Goal: Navigation & Orientation: Find specific page/section

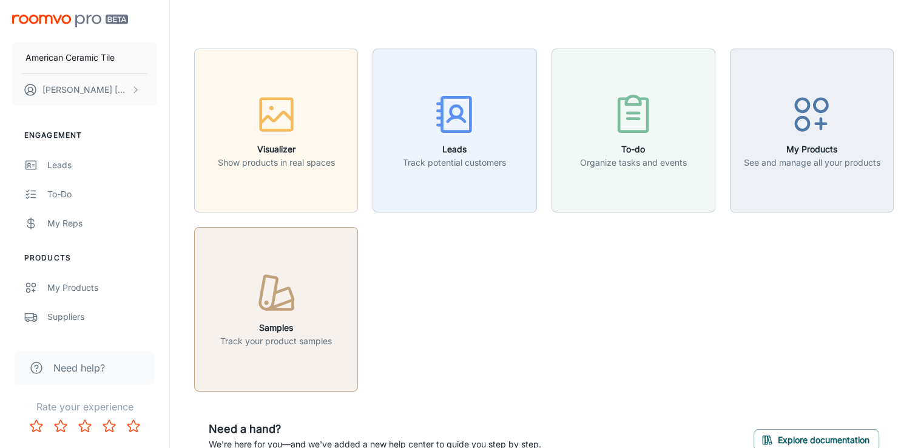
click at [278, 300] on icon "button" at bounding box center [276, 293] width 45 height 45
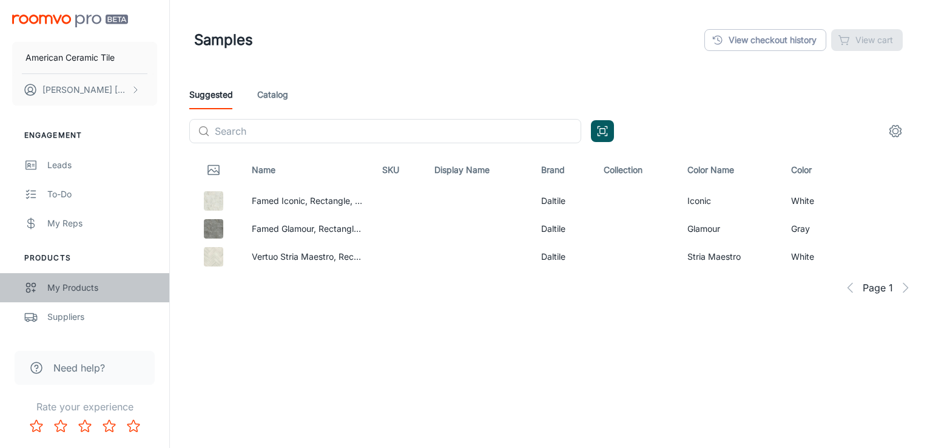
click at [82, 289] on div "My Products" at bounding box center [102, 287] width 110 height 13
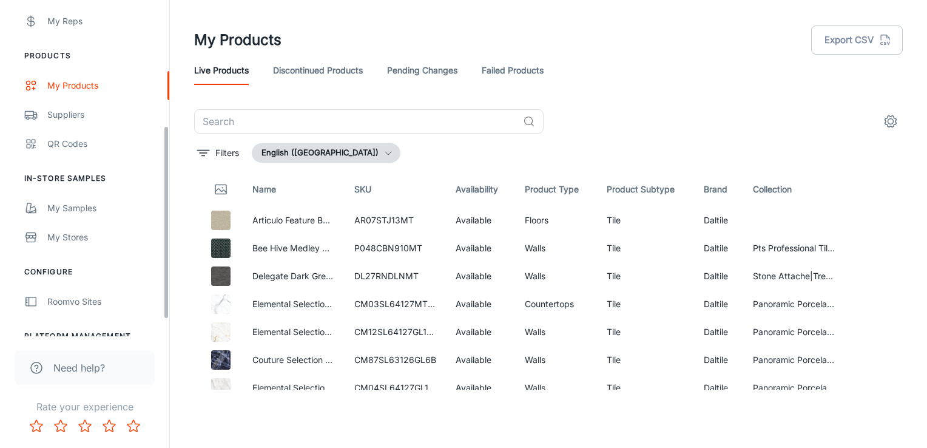
scroll to position [246, 0]
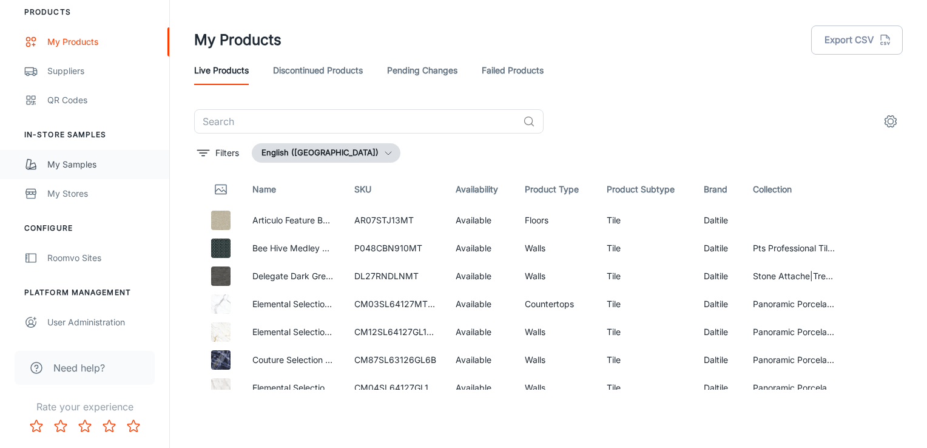
click at [62, 160] on div "My Samples" at bounding box center [102, 164] width 110 height 13
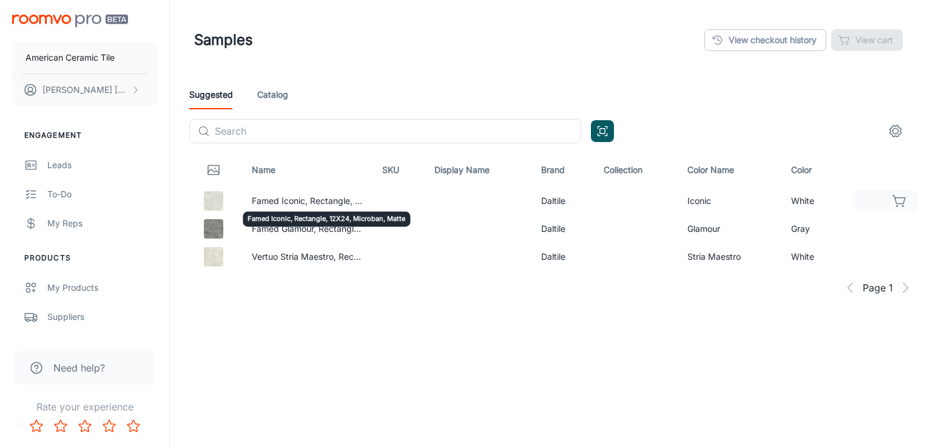
click at [265, 198] on td "Famed Iconic, Rectangle, 12X24, Microban, Matte" at bounding box center [307, 201] width 130 height 28
click at [215, 201] on img at bounding box center [213, 200] width 19 height 19
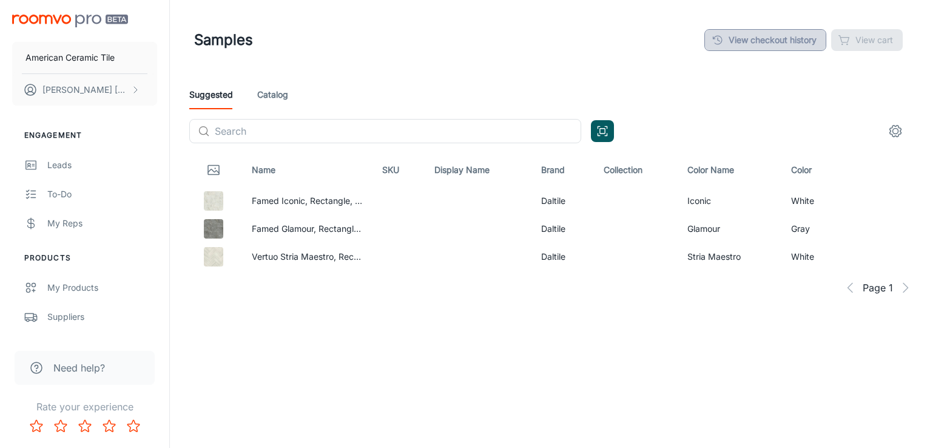
click at [809, 43] on link "View checkout history" at bounding box center [765, 40] width 122 height 22
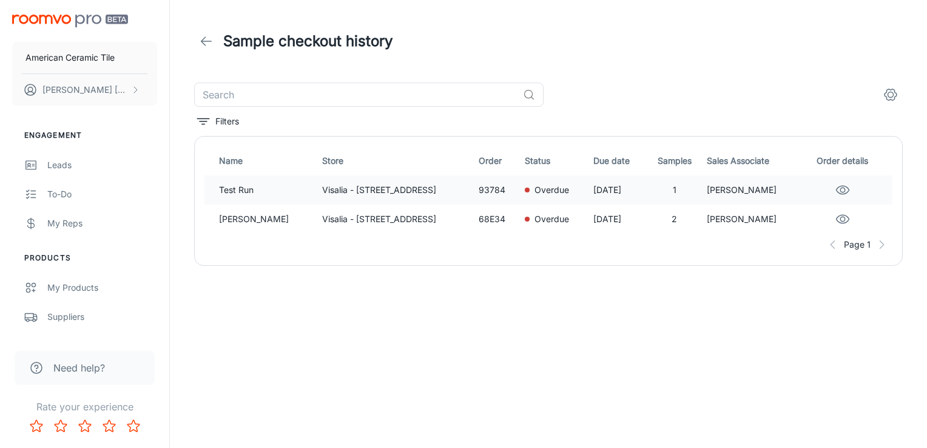
click at [482, 195] on p "93784" at bounding box center [497, 189] width 36 height 13
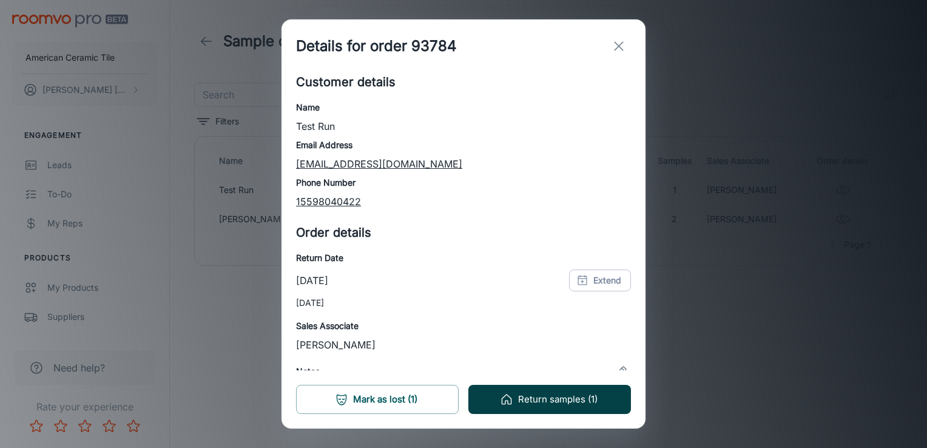
click at [576, 400] on button "Return samples (1)" at bounding box center [549, 399] width 163 height 29
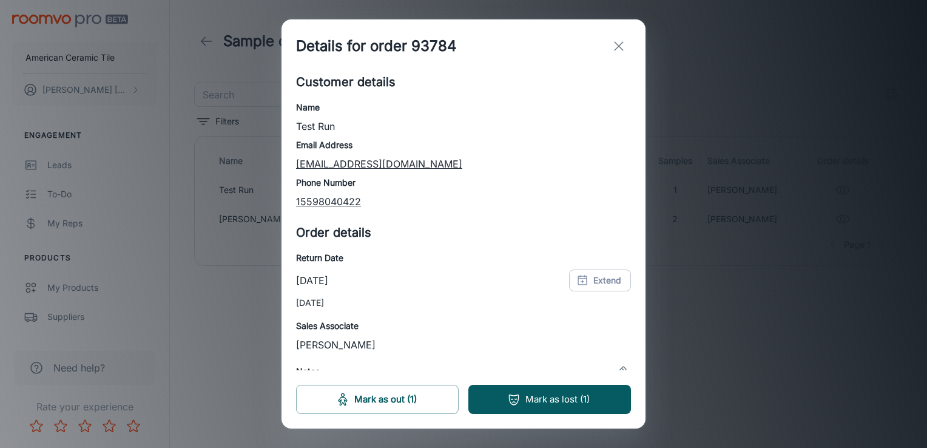
click at [616, 49] on line "exit" at bounding box center [618, 46] width 8 height 8
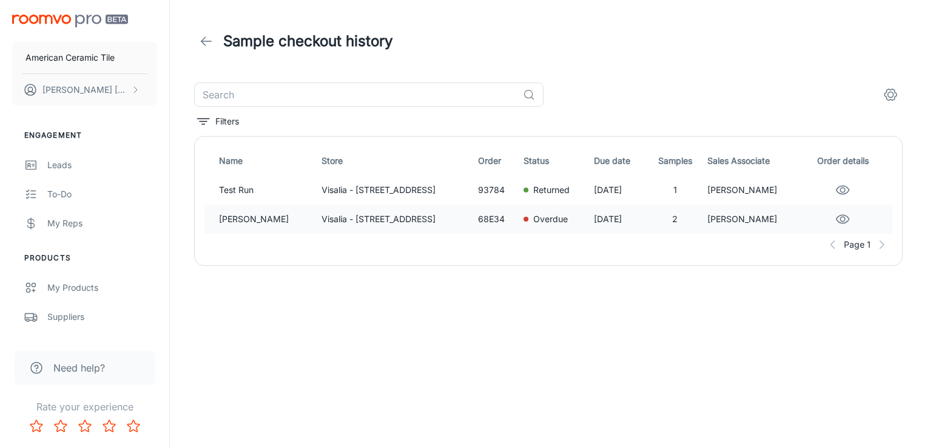
click at [559, 220] on div "Overdue" at bounding box center [553, 218] width 61 height 13
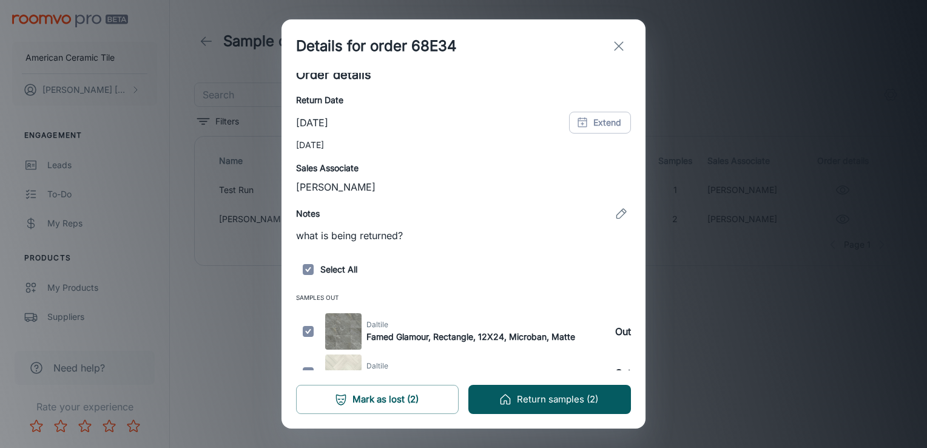
scroll to position [178, 0]
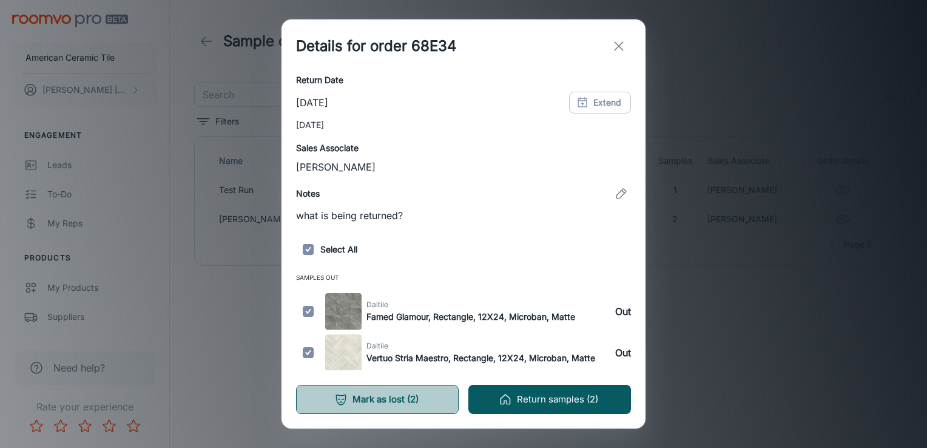
click at [396, 399] on button "Mark as lost (2)" at bounding box center [377, 399] width 163 height 29
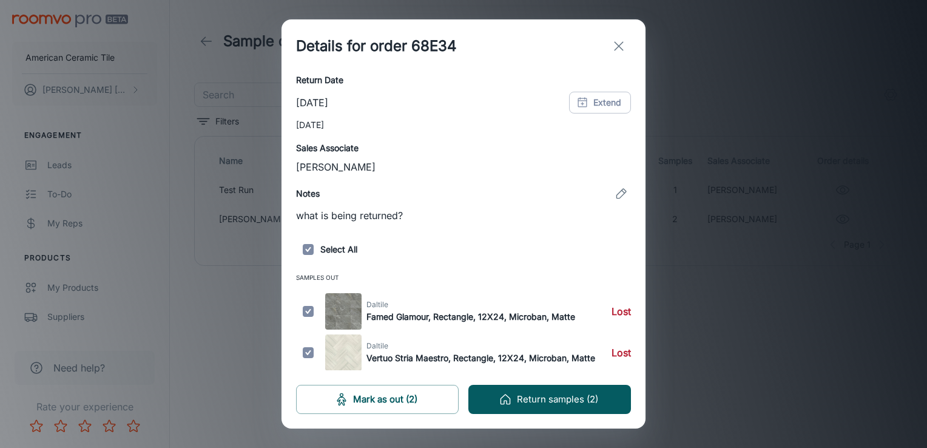
scroll to position [0, 0]
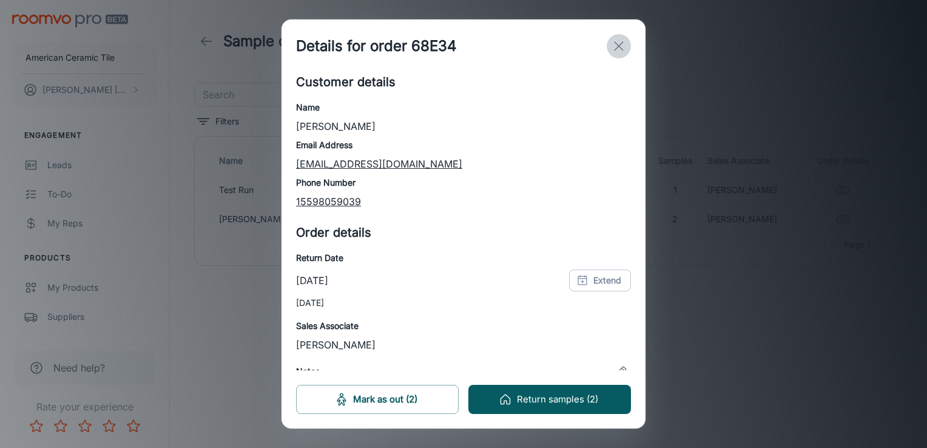
click at [620, 41] on icon "exit" at bounding box center [618, 46] width 15 height 15
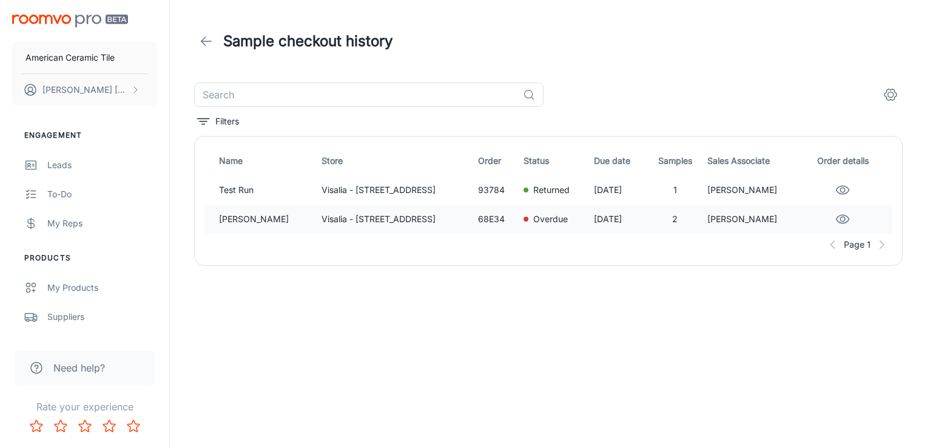
click at [554, 220] on p "Overdue" at bounding box center [550, 218] width 35 height 13
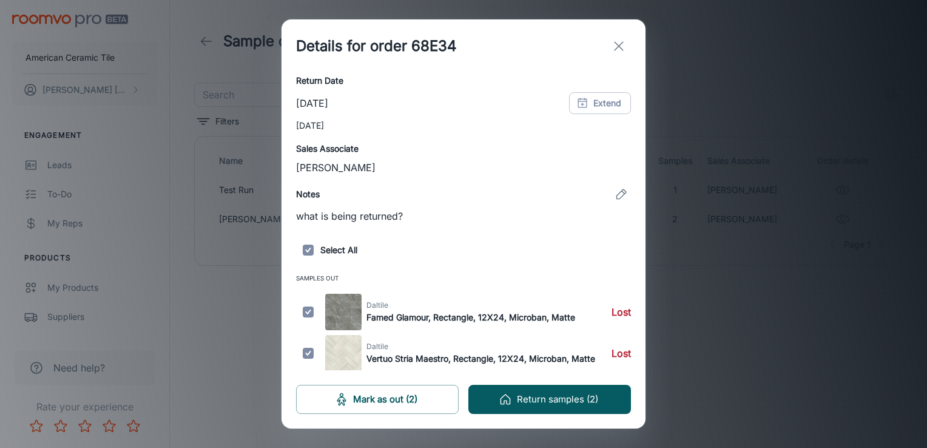
scroll to position [178, 0]
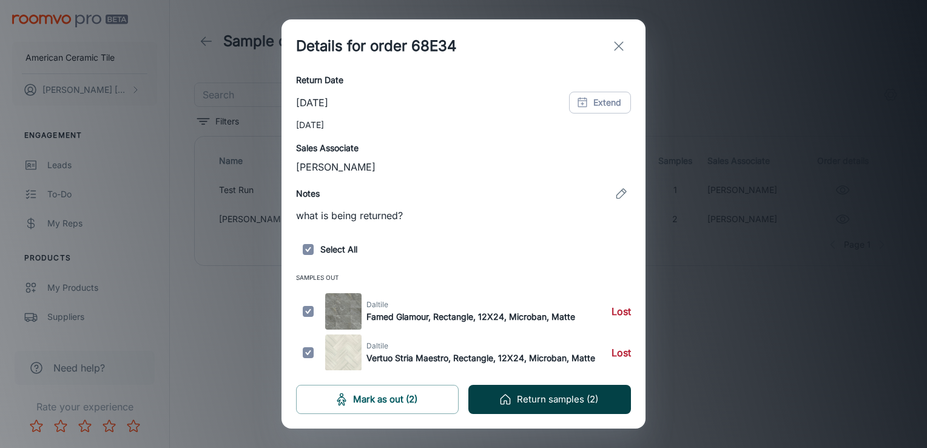
click at [601, 402] on button "Return samples (2)" at bounding box center [549, 399] width 163 height 29
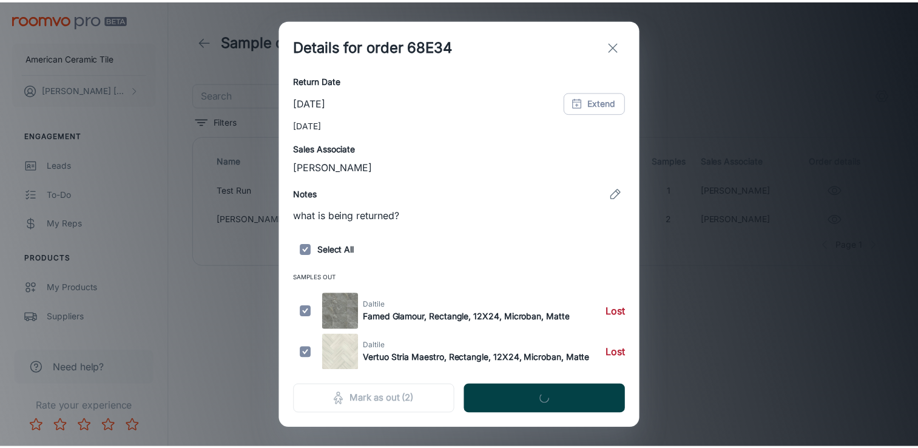
scroll to position [0, 0]
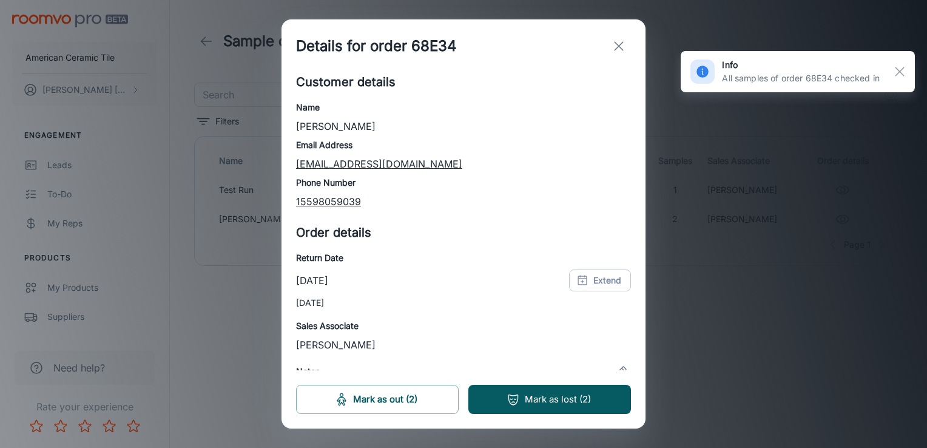
click at [620, 45] on icon "exit" at bounding box center [618, 46] width 15 height 15
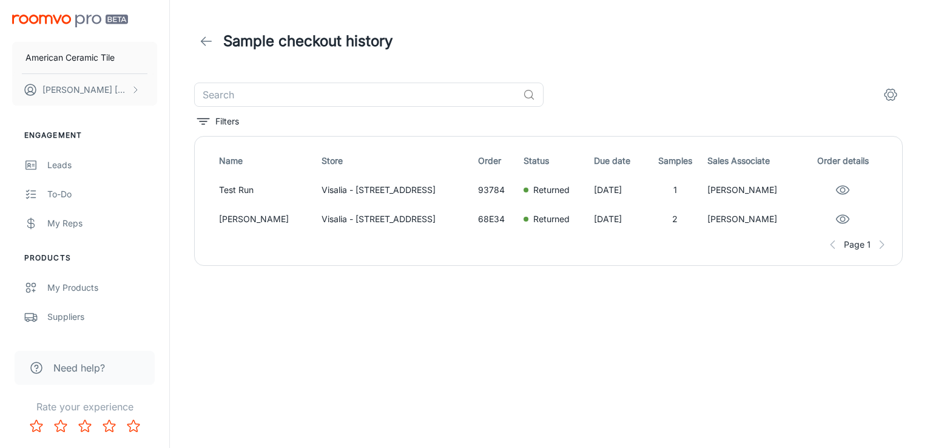
click at [203, 37] on icon at bounding box center [206, 41] width 15 height 15
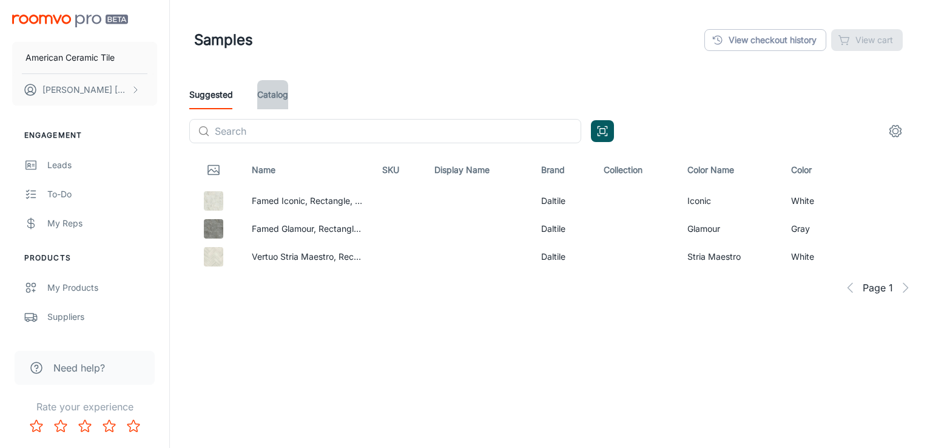
click at [278, 98] on link "Catalog" at bounding box center [272, 94] width 31 height 29
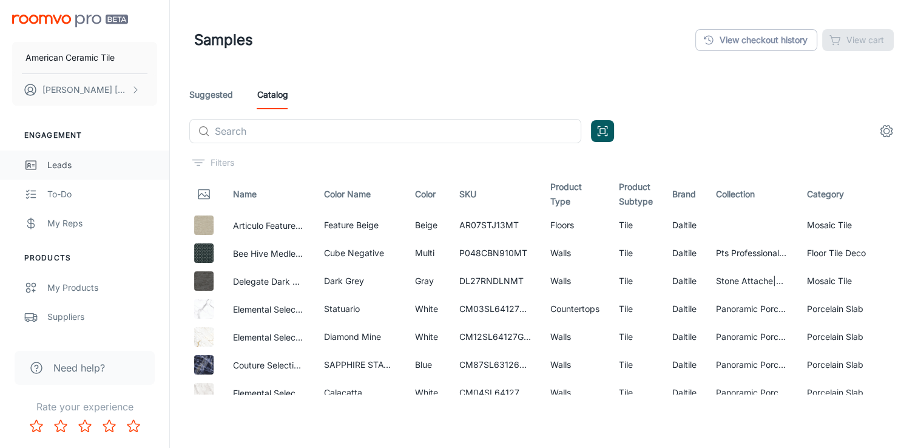
click at [57, 166] on div "Leads" at bounding box center [102, 164] width 110 height 13
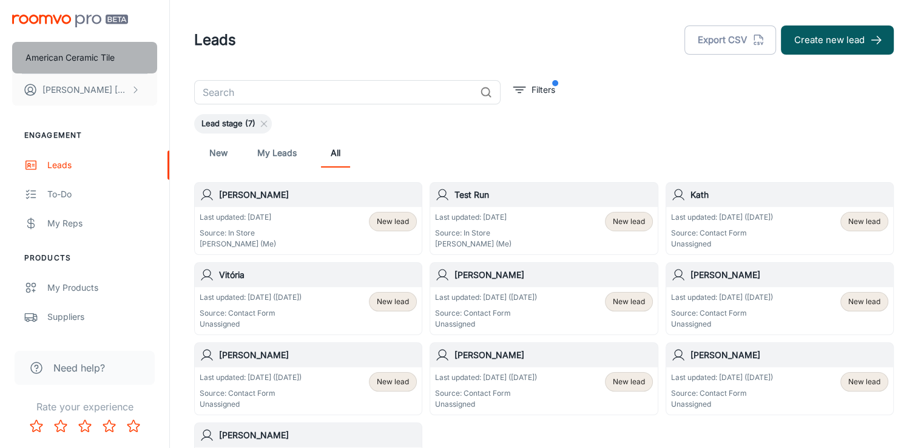
click at [75, 57] on p "American Ceramic Tile" at bounding box center [69, 57] width 89 height 13
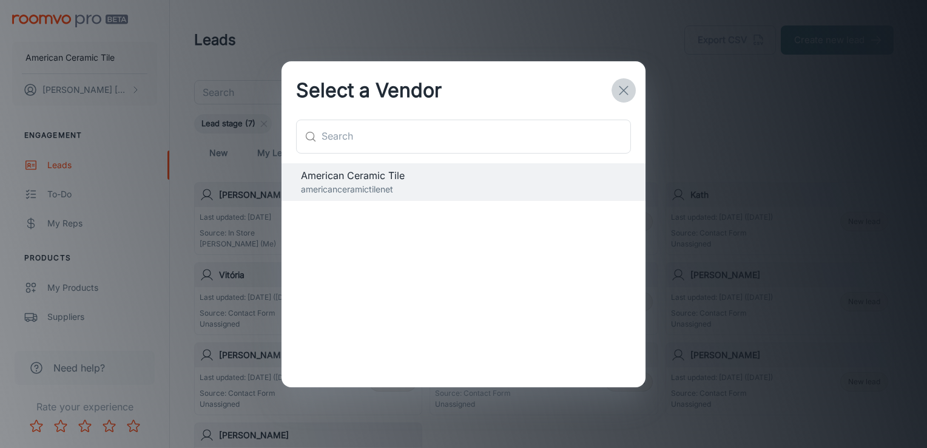
click at [619, 90] on icon "button" at bounding box center [623, 90] width 15 height 15
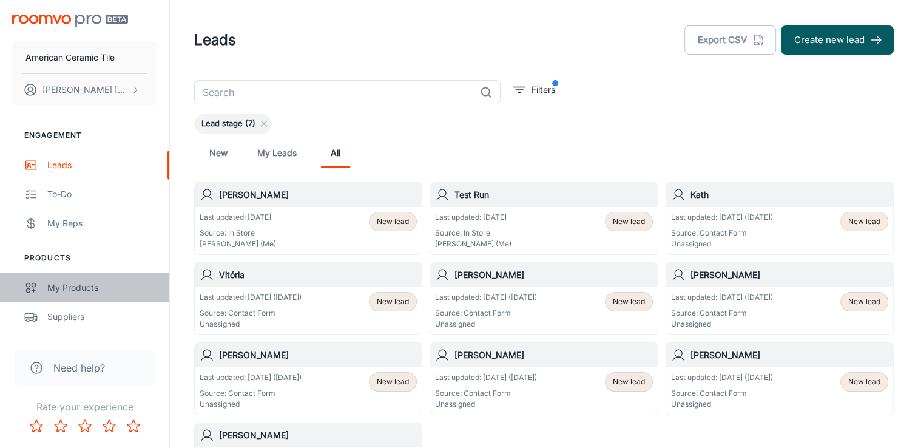
click at [73, 291] on div "My Products" at bounding box center [102, 287] width 110 height 13
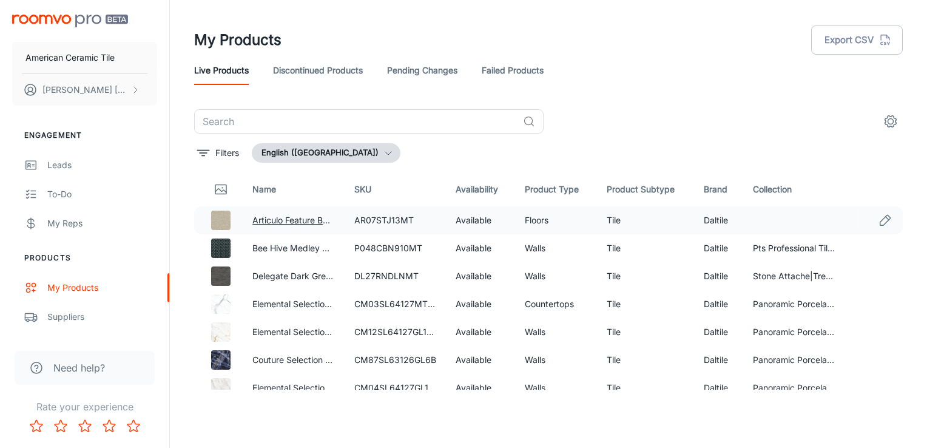
click at [318, 218] on link "Articulo Feature Beige, Straight Joint, 1X3, Matte" at bounding box center [349, 220] width 194 height 10
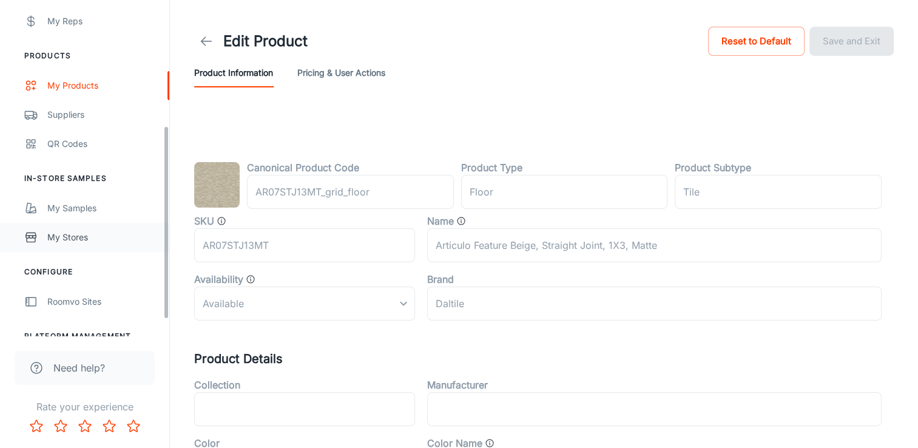
scroll to position [246, 0]
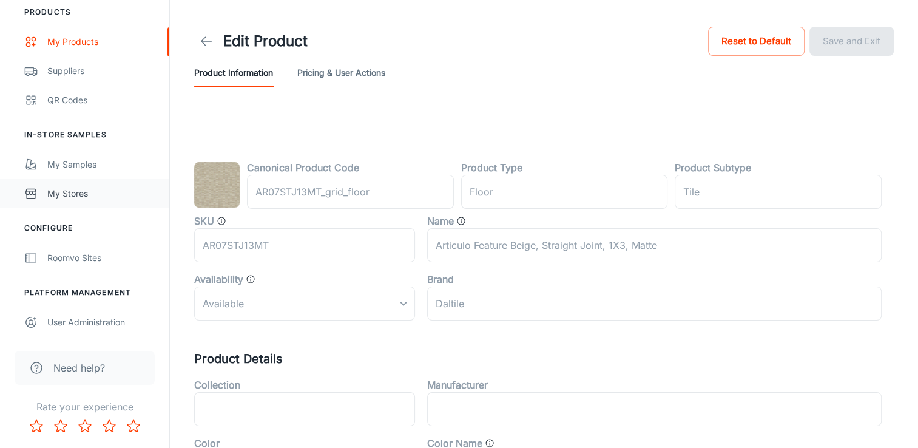
click at [82, 193] on div "My Stores" at bounding box center [102, 193] width 110 height 13
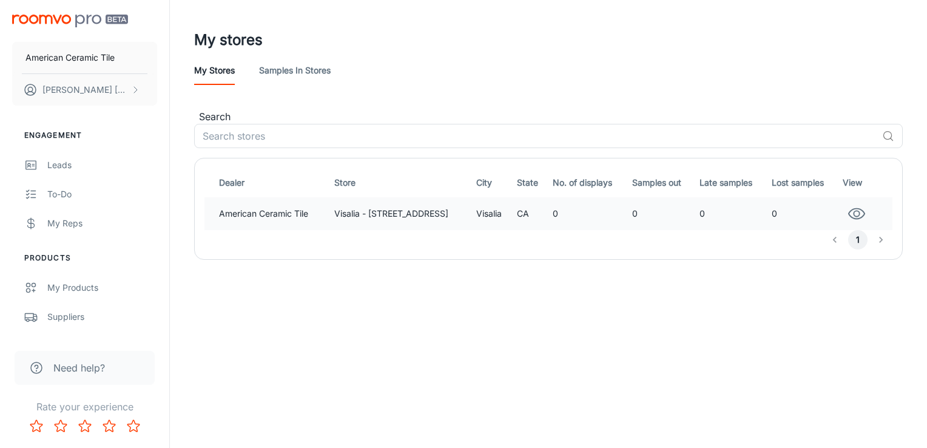
click at [271, 215] on td "American Ceramic Tile" at bounding box center [266, 213] width 125 height 33
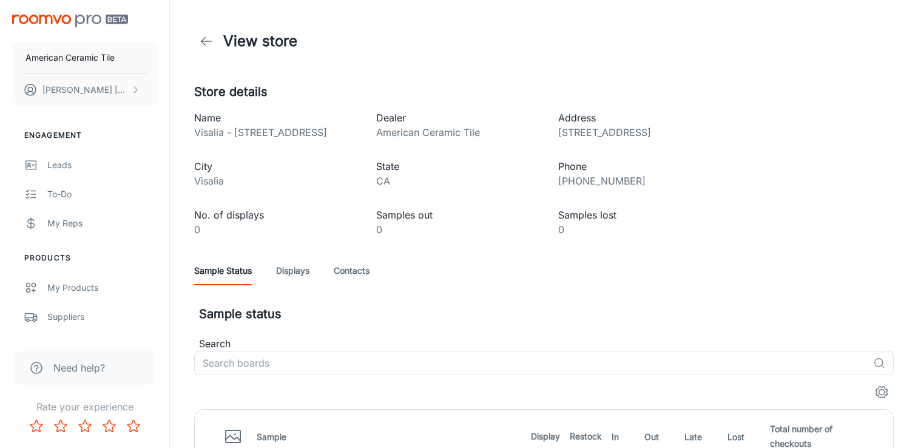
click at [234, 39] on h1 "View store" at bounding box center [260, 41] width 74 height 22
click at [204, 42] on icon at bounding box center [206, 41] width 15 height 15
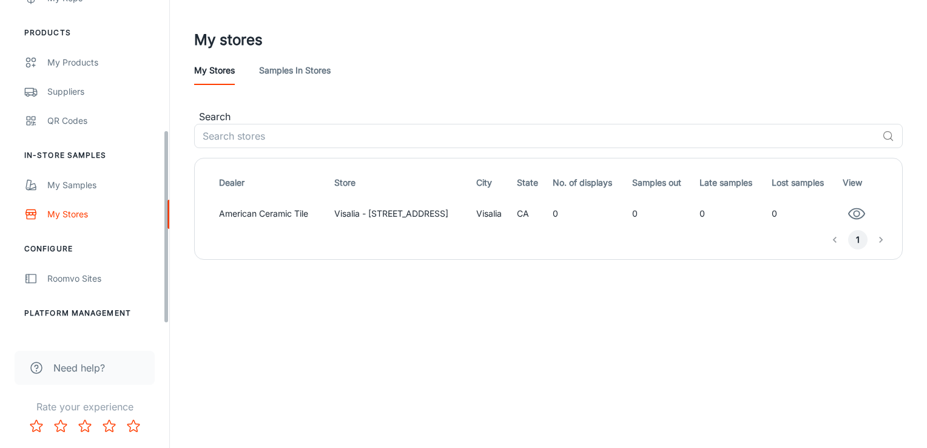
scroll to position [246, 0]
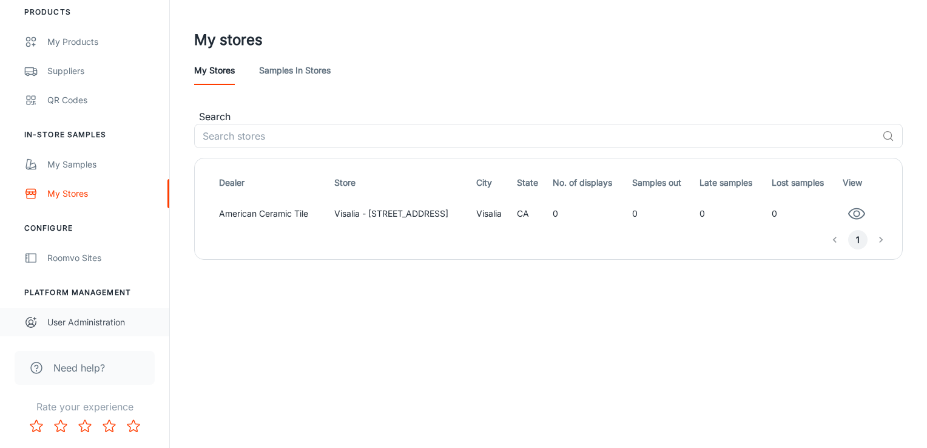
click at [72, 326] on div "User Administration" at bounding box center [102, 321] width 110 height 13
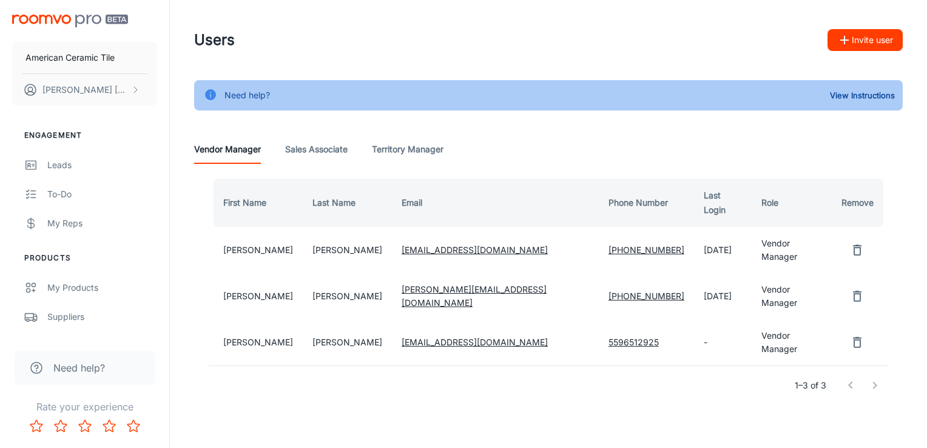
click at [333, 149] on Associate "Sales Associate" at bounding box center [316, 149] width 62 height 29
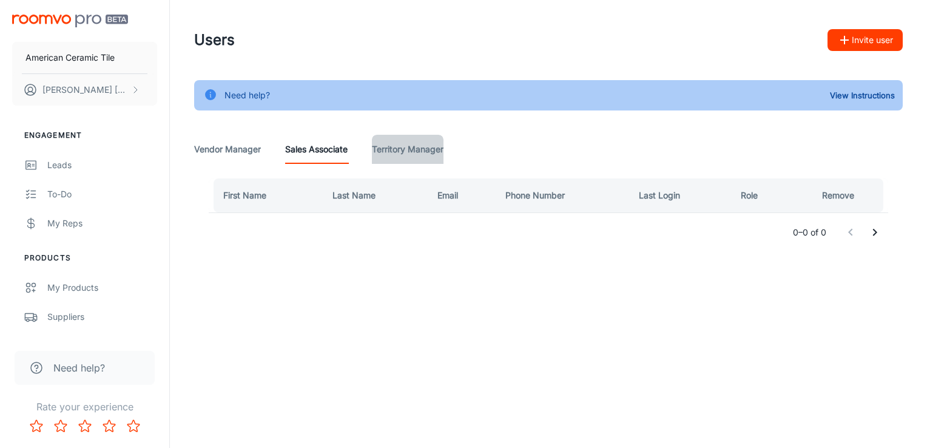
click at [400, 145] on Manager "Territory Manager" at bounding box center [408, 149] width 72 height 29
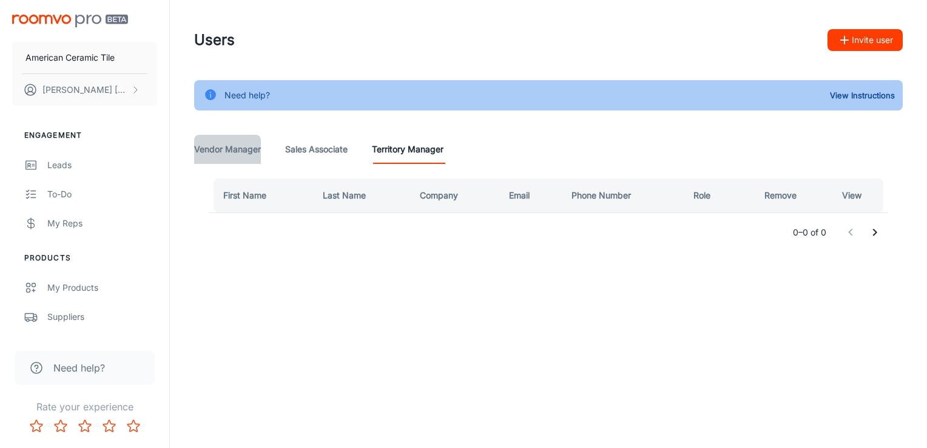
click at [229, 147] on Manager "Vendor Manager" at bounding box center [227, 149] width 67 height 29
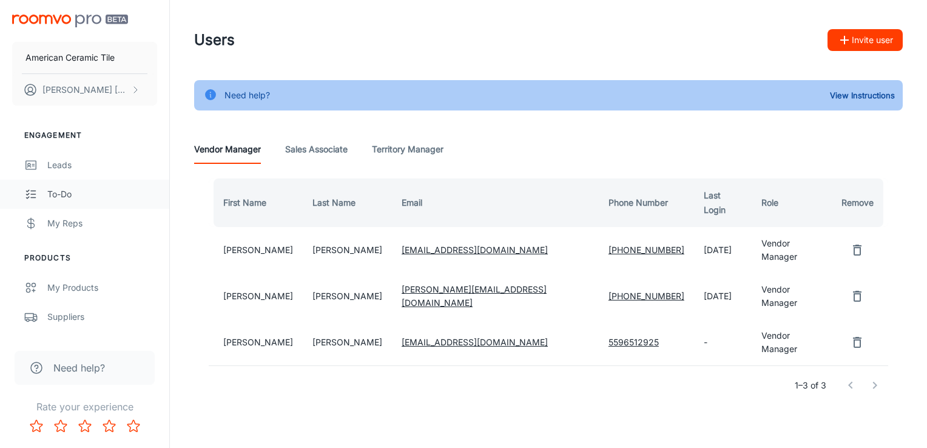
click at [66, 195] on div "To-do" at bounding box center [102, 193] width 110 height 13
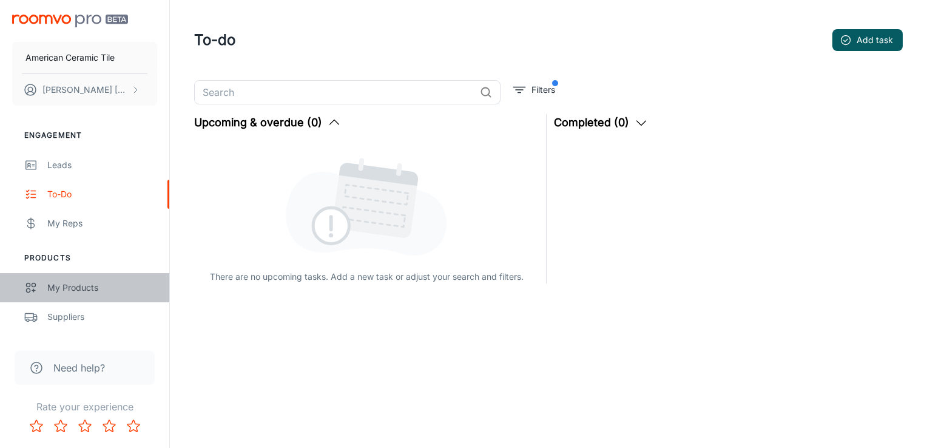
click at [59, 290] on div "My Products" at bounding box center [102, 287] width 110 height 13
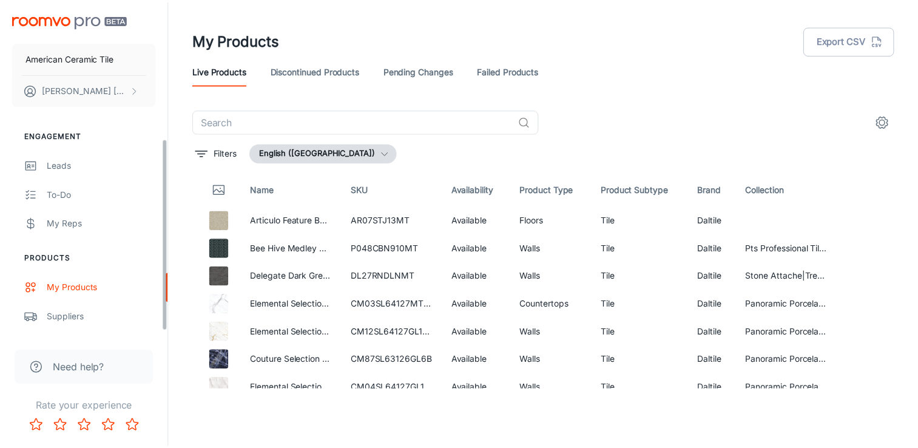
scroll to position [246, 0]
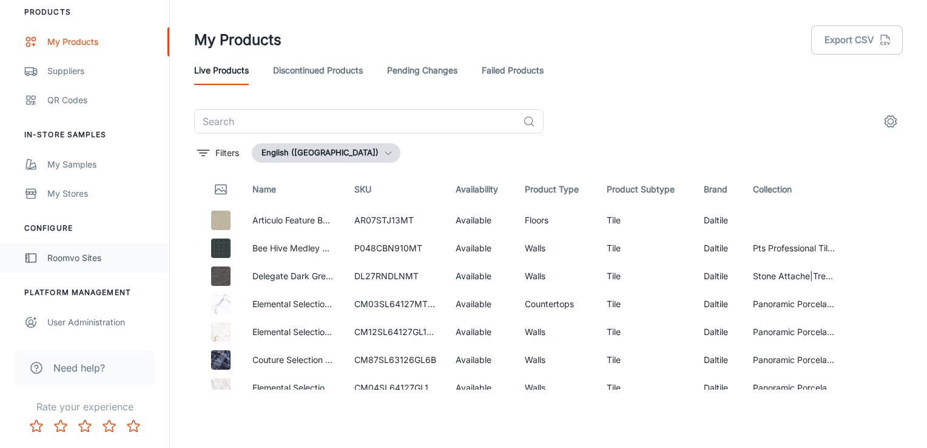
click at [81, 258] on div "Roomvo Sites" at bounding box center [102, 257] width 110 height 13
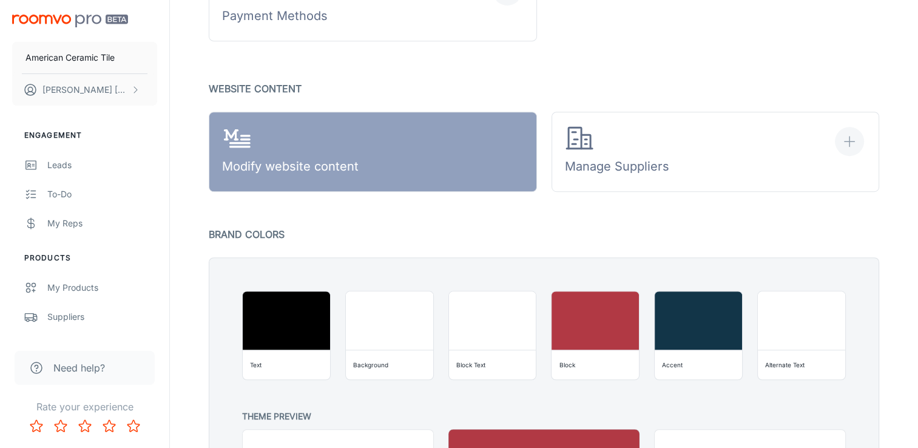
scroll to position [522, 0]
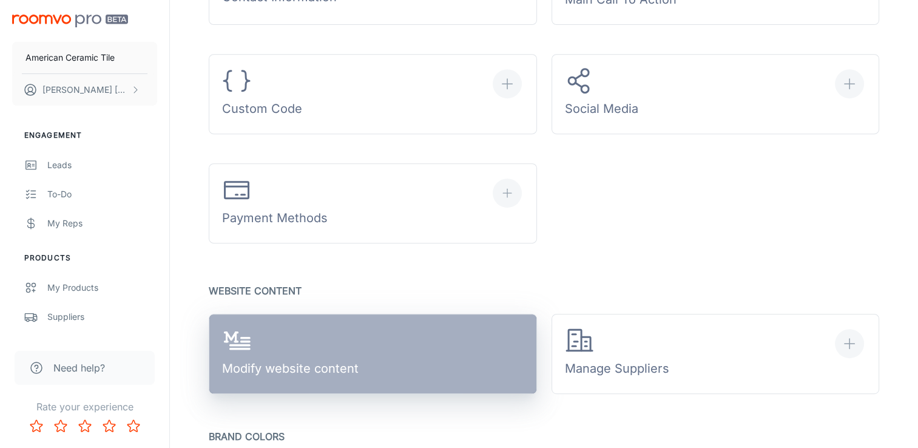
click at [294, 341] on div "Modify website content" at bounding box center [290, 354] width 136 height 56
